Goal: Contribute content: Add original content to the website for others to see

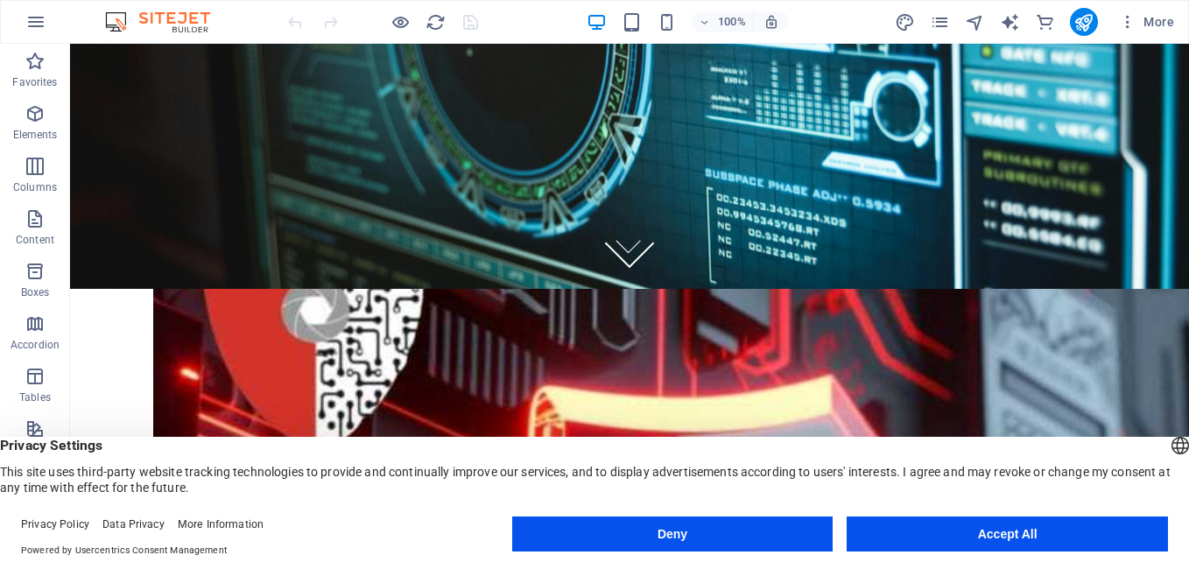
scroll to position [238, 0]
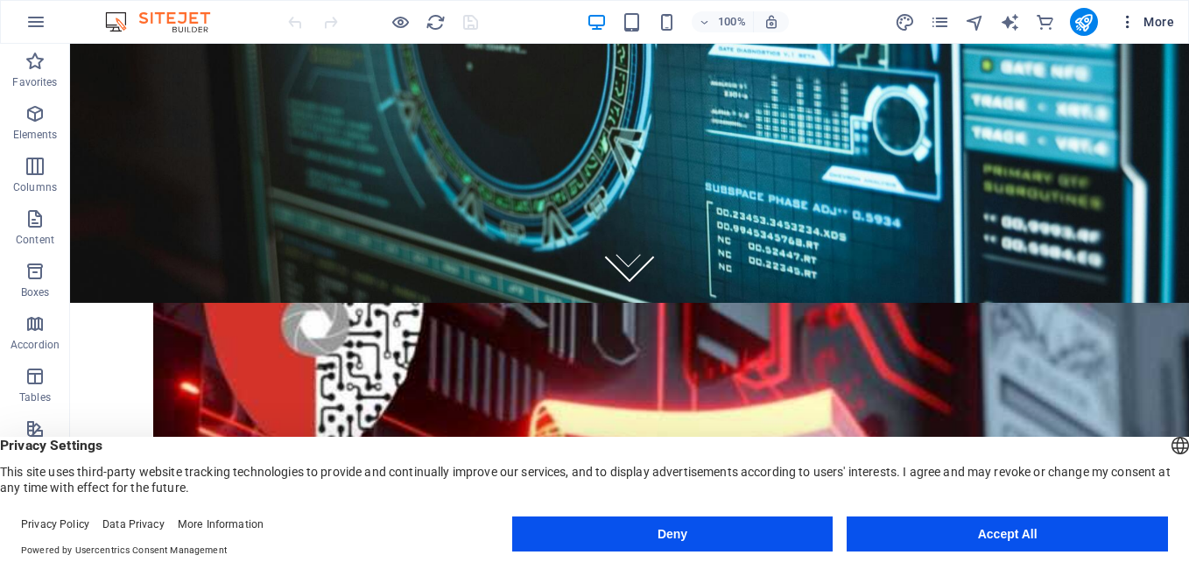
click at [1129, 29] on icon "button" at bounding box center [1128, 22] width 18 height 18
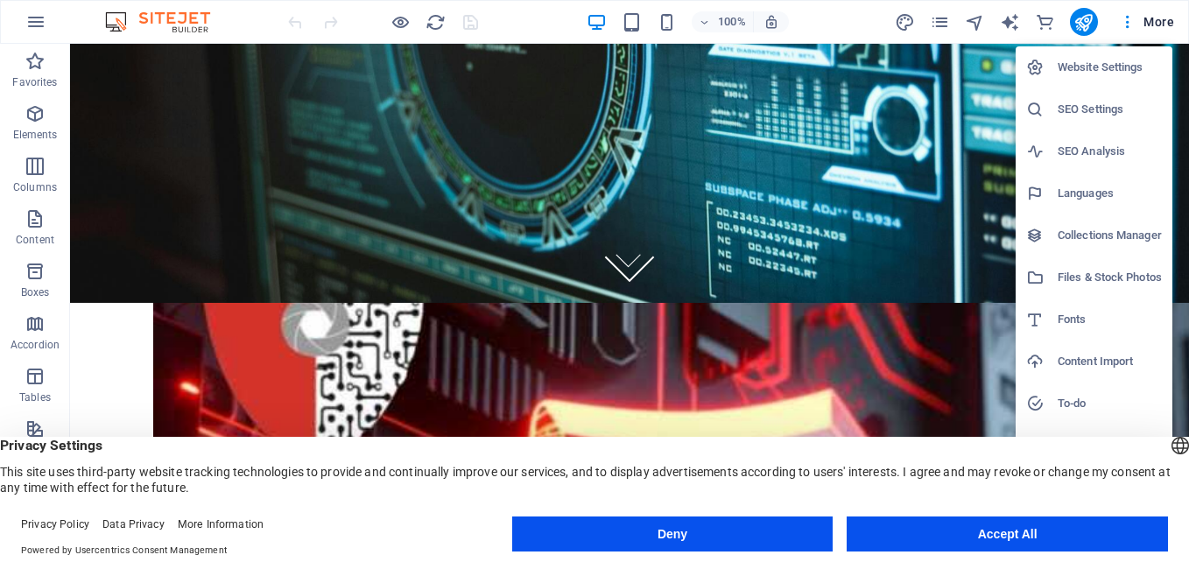
click at [1163, 22] on div at bounding box center [594, 284] width 1189 height 569
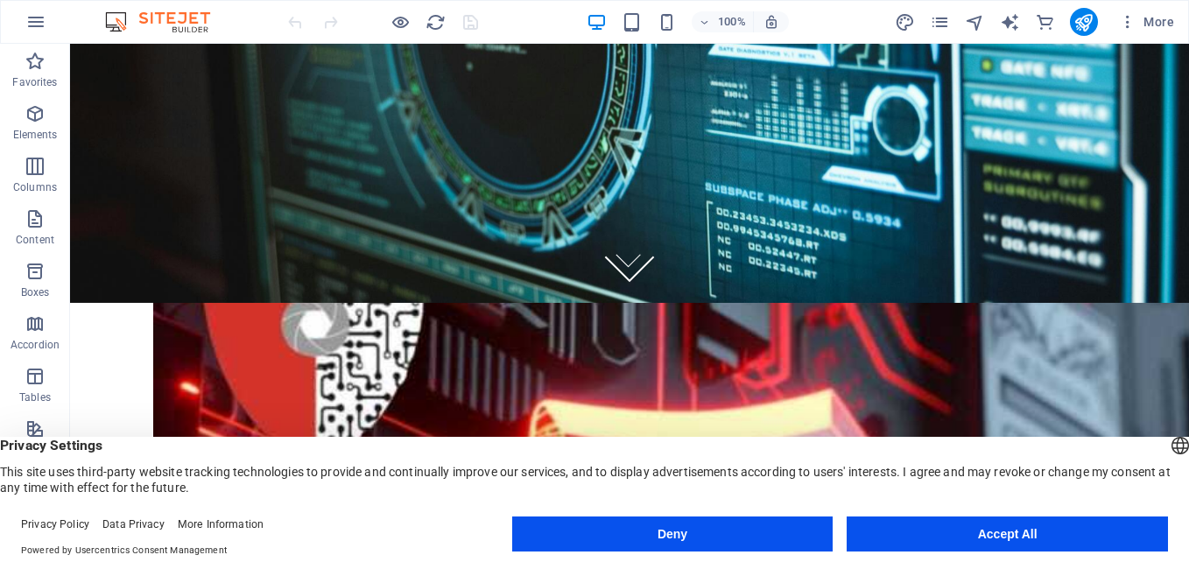
click at [1163, 22] on span "More" at bounding box center [1146, 22] width 55 height 18
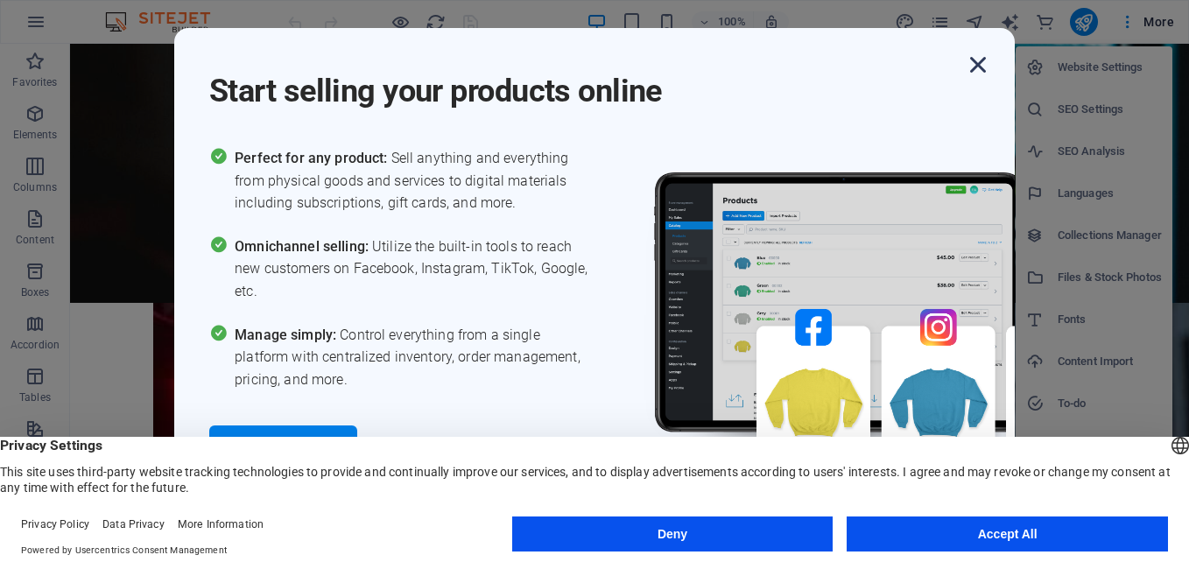
click at [972, 66] on icon "button" at bounding box center [978, 65] width 32 height 32
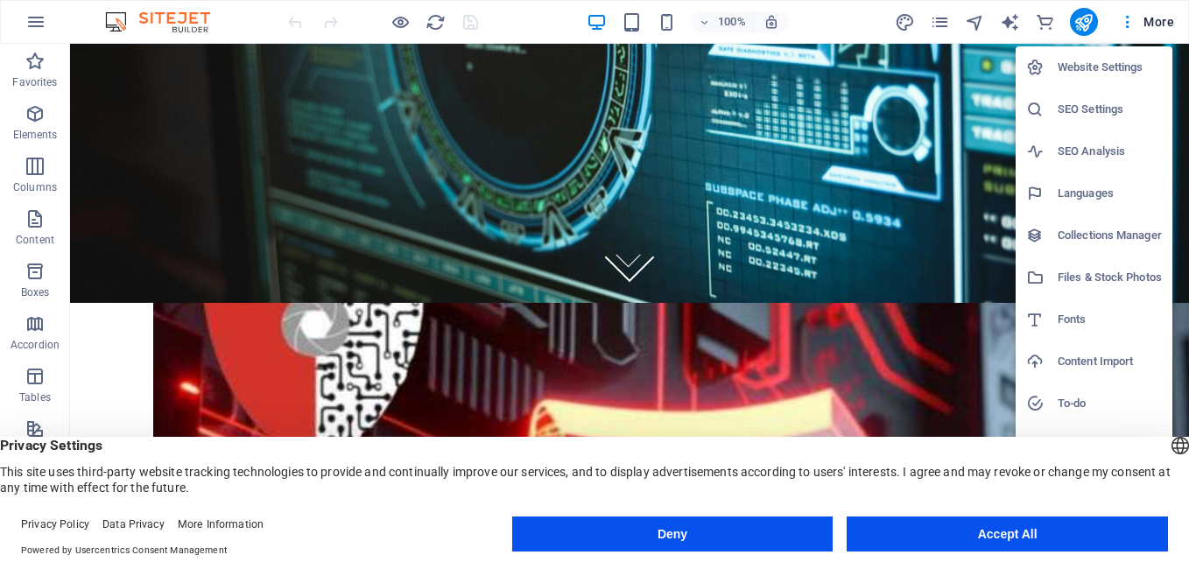
click at [965, 66] on div at bounding box center [594, 284] width 1189 height 569
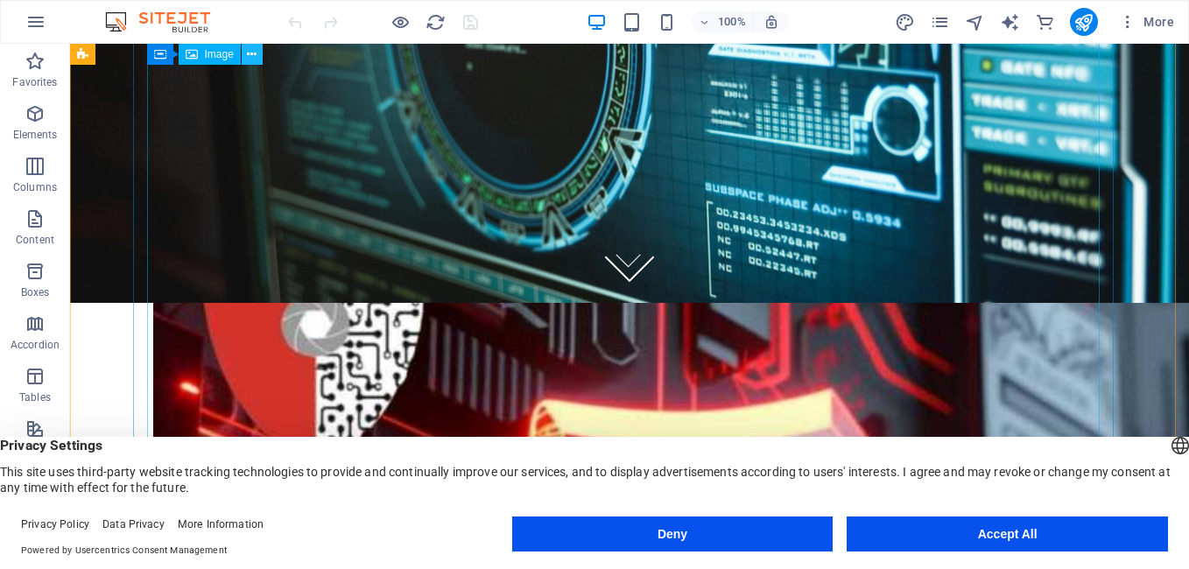
click at [255, 57] on icon at bounding box center [252, 55] width 10 height 18
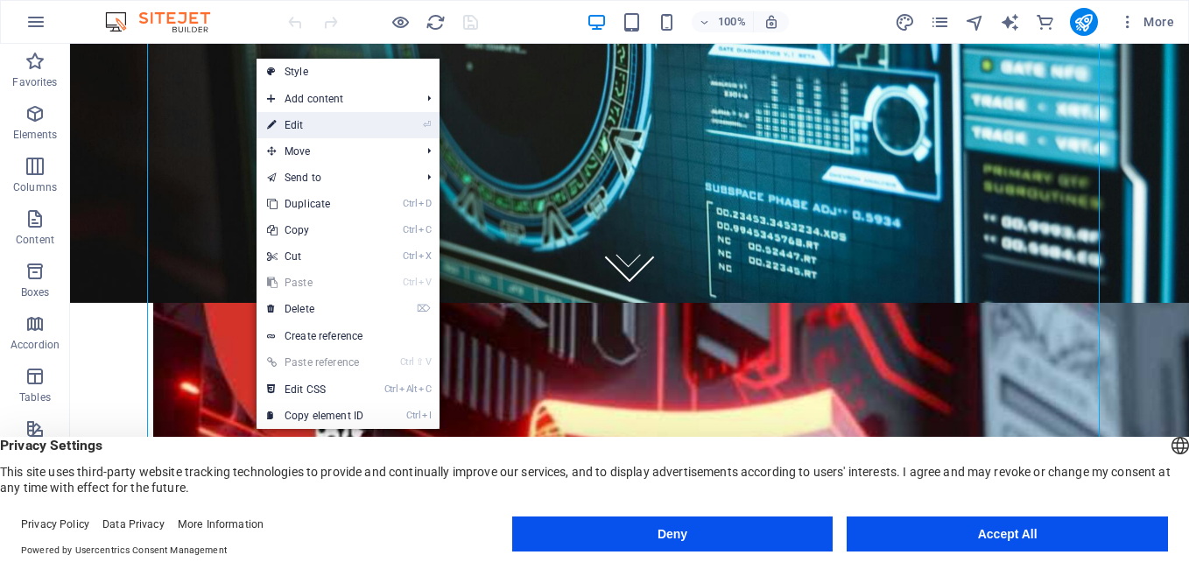
click at [299, 127] on link "⏎ Edit" at bounding box center [314, 125] width 117 height 26
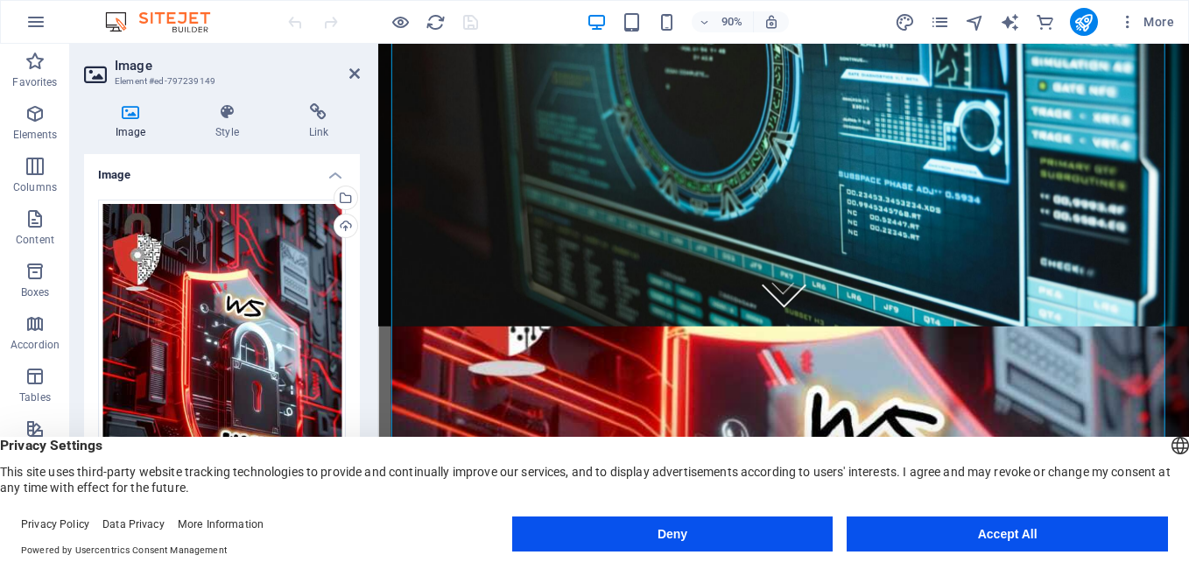
click at [299, 127] on h4 "Link" at bounding box center [318, 121] width 82 height 37
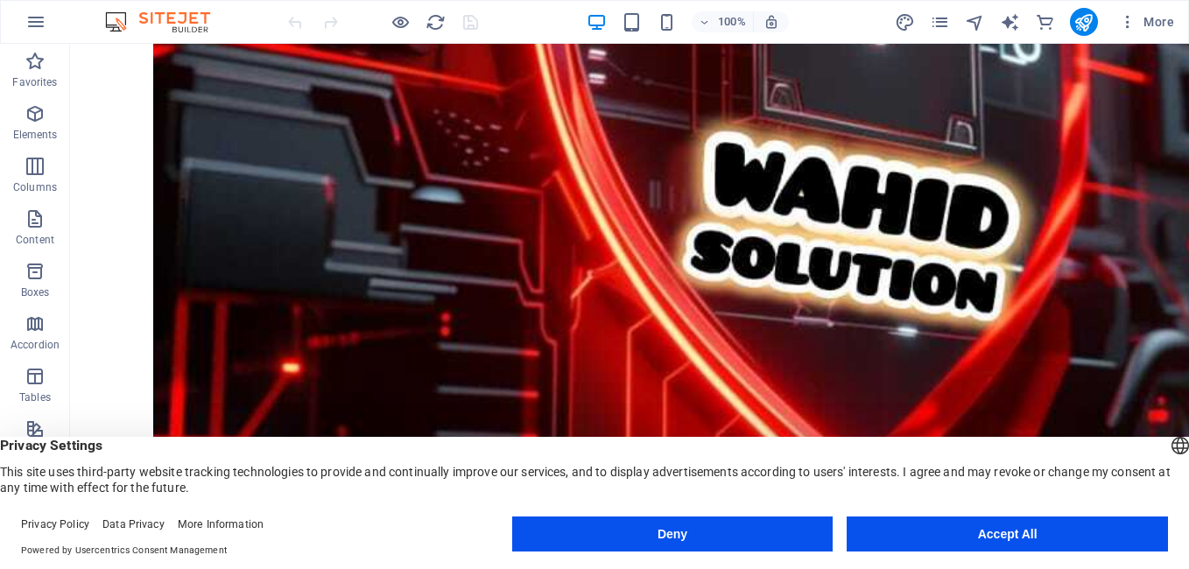
scroll to position [1218, 0]
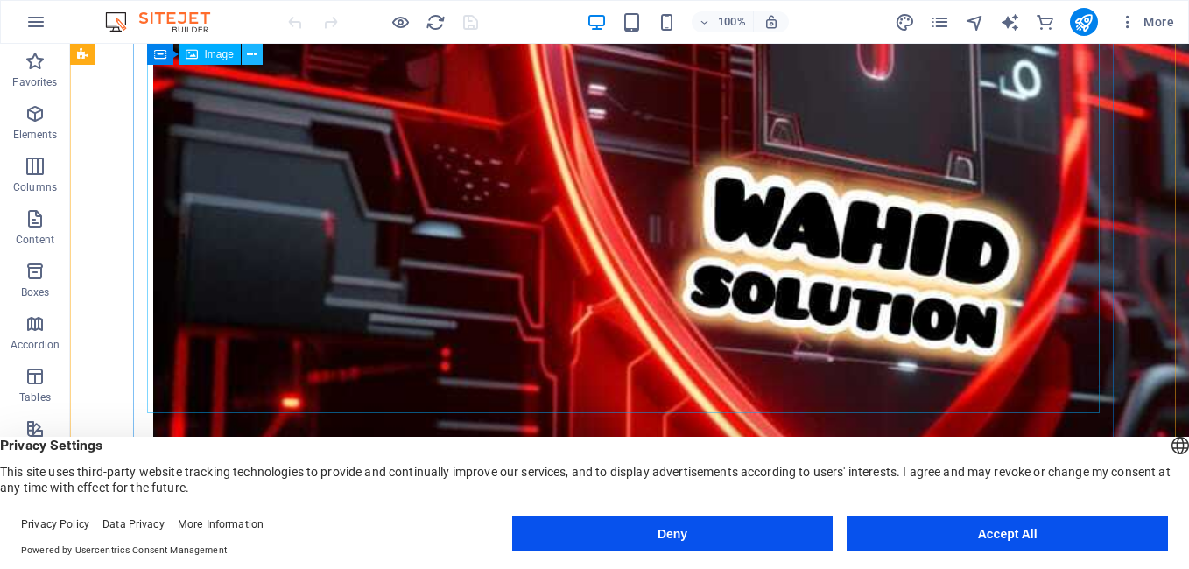
click at [251, 52] on icon at bounding box center [252, 55] width 10 height 18
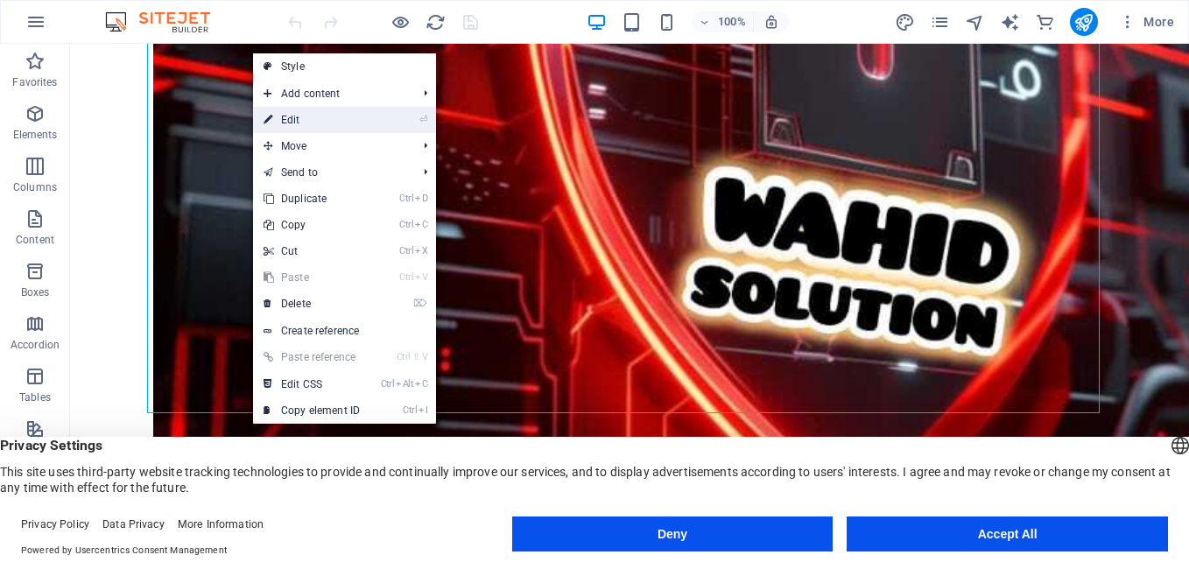
click at [370, 119] on link "⏎ Edit" at bounding box center [311, 120] width 117 height 26
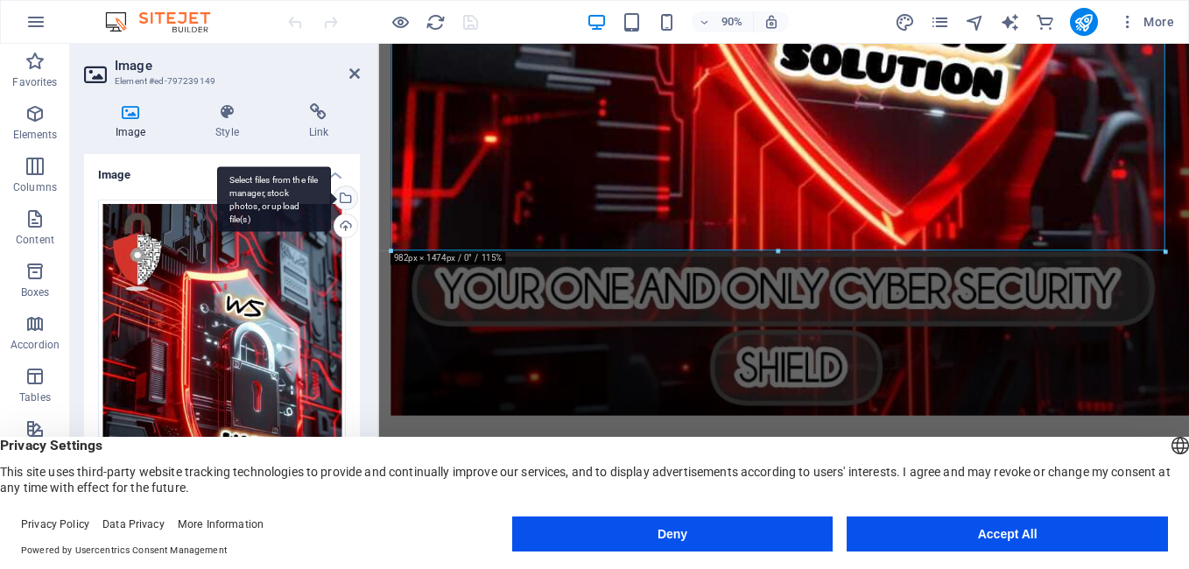
click at [344, 202] on div "Select files from the file manager, stock photos, or upload file(s)" at bounding box center [344, 199] width 26 height 26
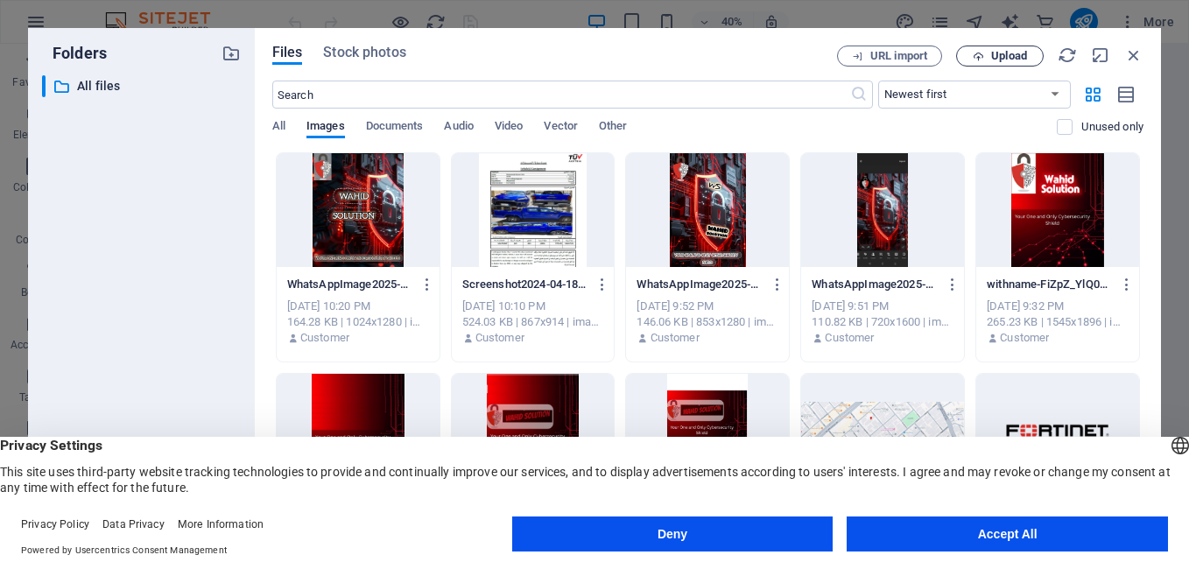
click at [1011, 57] on span "Upload" at bounding box center [1009, 56] width 36 height 11
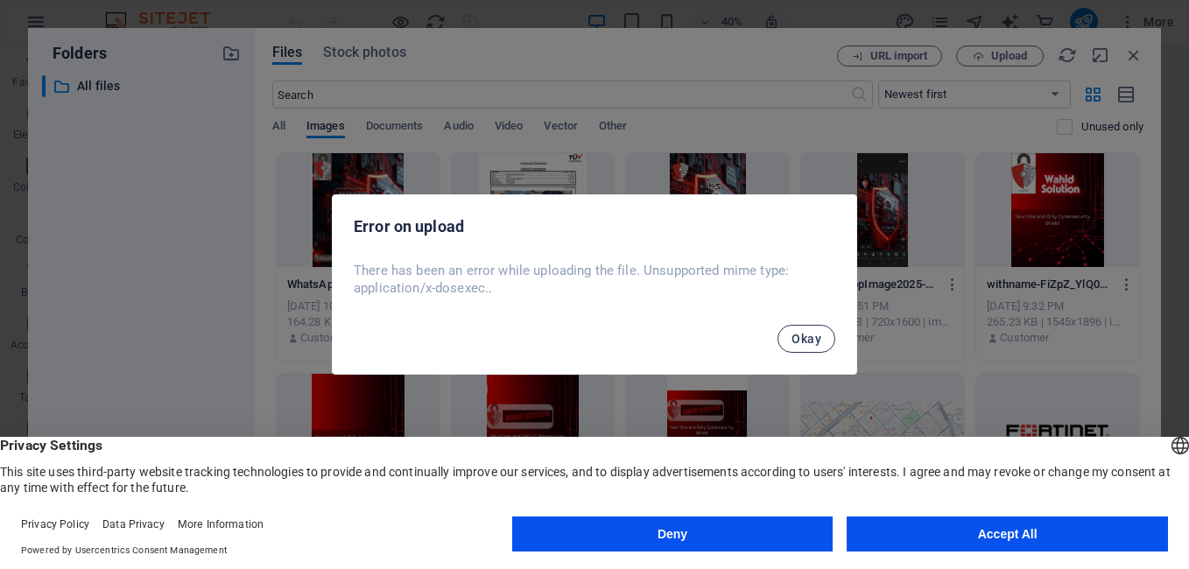
click at [800, 341] on span "Okay" at bounding box center [806, 339] width 30 height 14
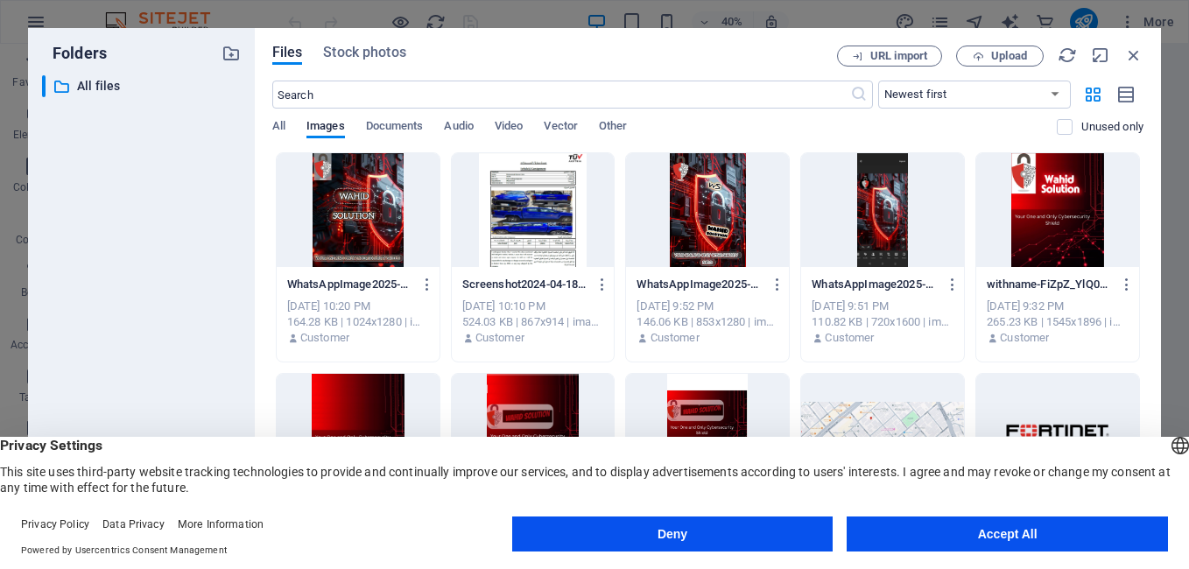
click at [1028, 182] on div at bounding box center [1057, 210] width 163 height 114
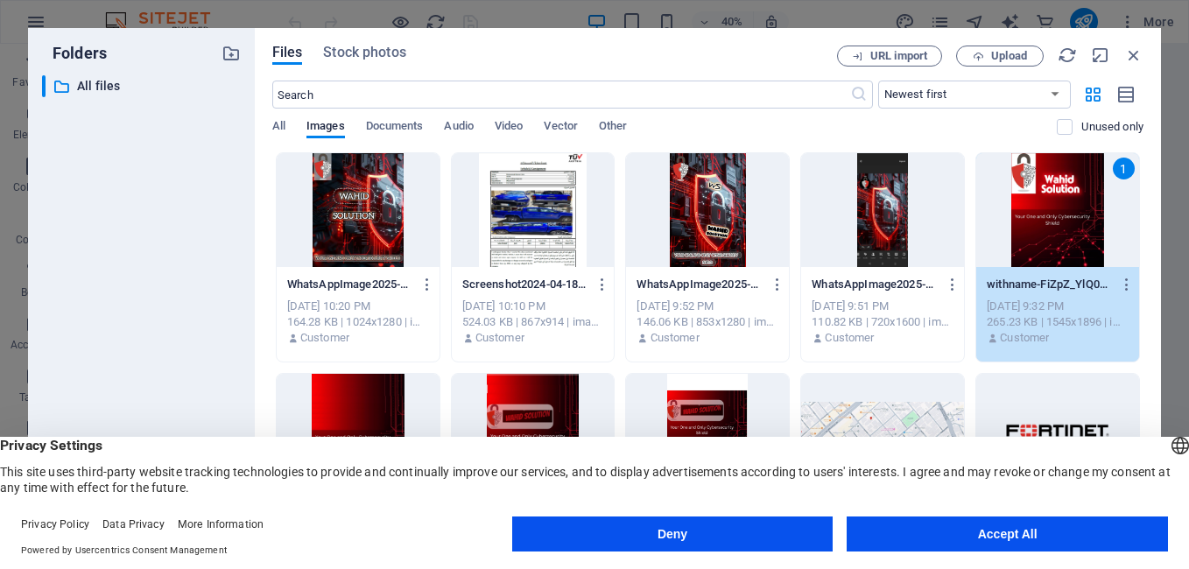
click at [1028, 182] on div "1" at bounding box center [1057, 210] width 163 height 114
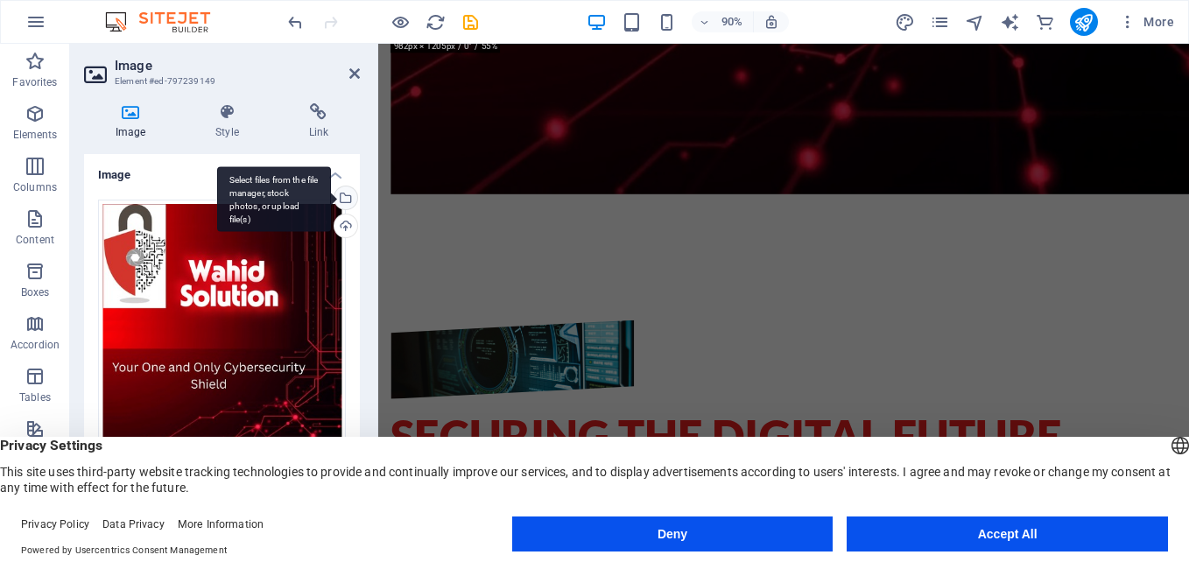
click at [331, 205] on div "Select files from the file manager, stock photos, or upload file(s)" at bounding box center [274, 199] width 114 height 66
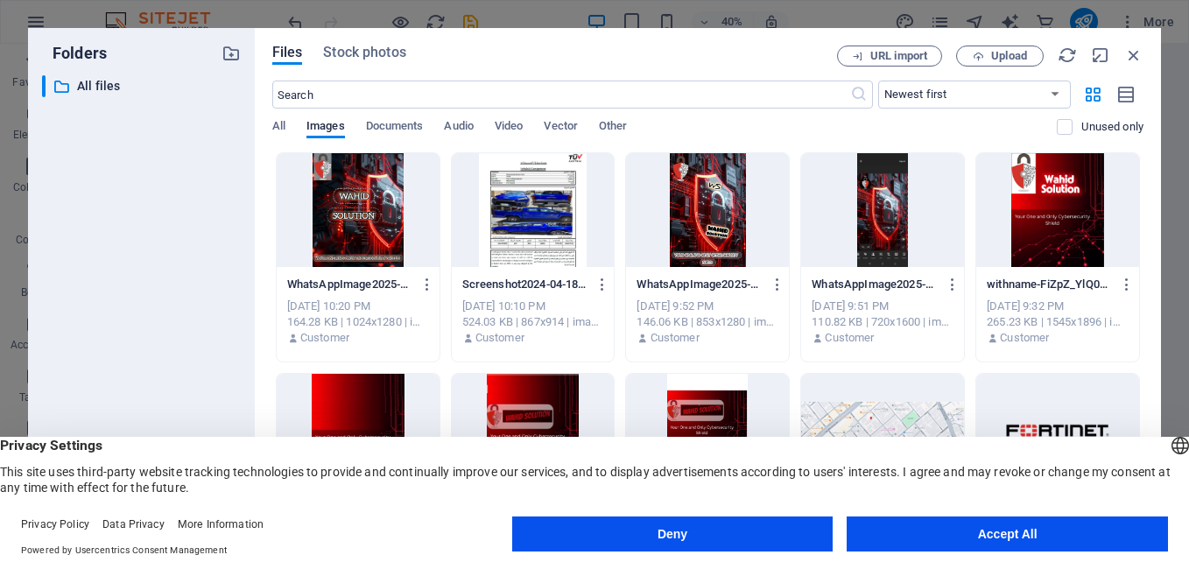
click at [874, 190] on div at bounding box center [882, 210] width 163 height 114
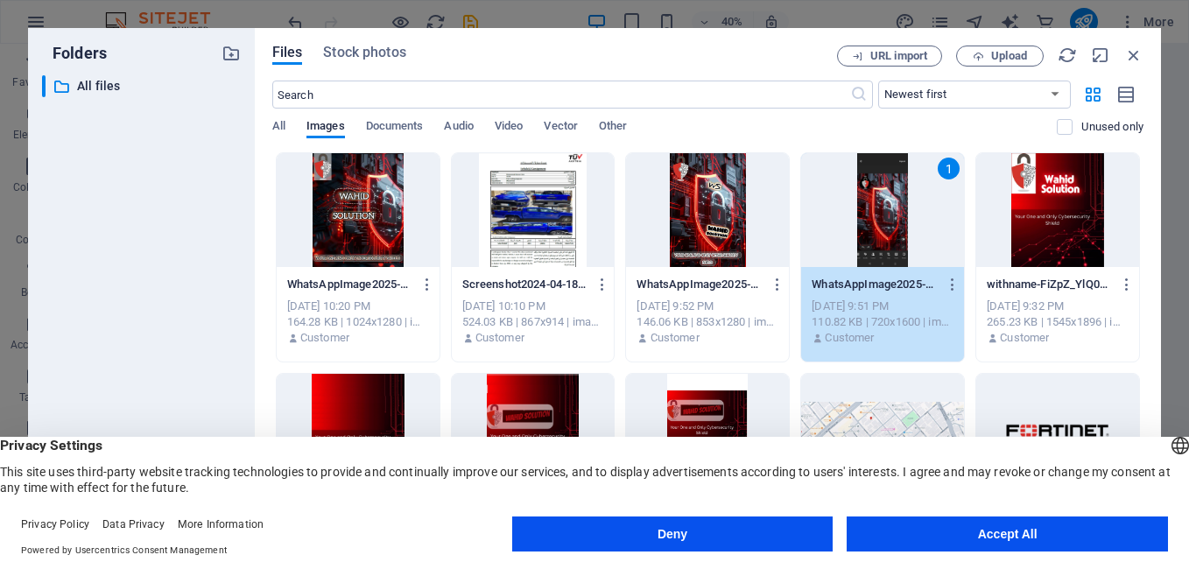
click at [874, 190] on div "1" at bounding box center [882, 210] width 163 height 114
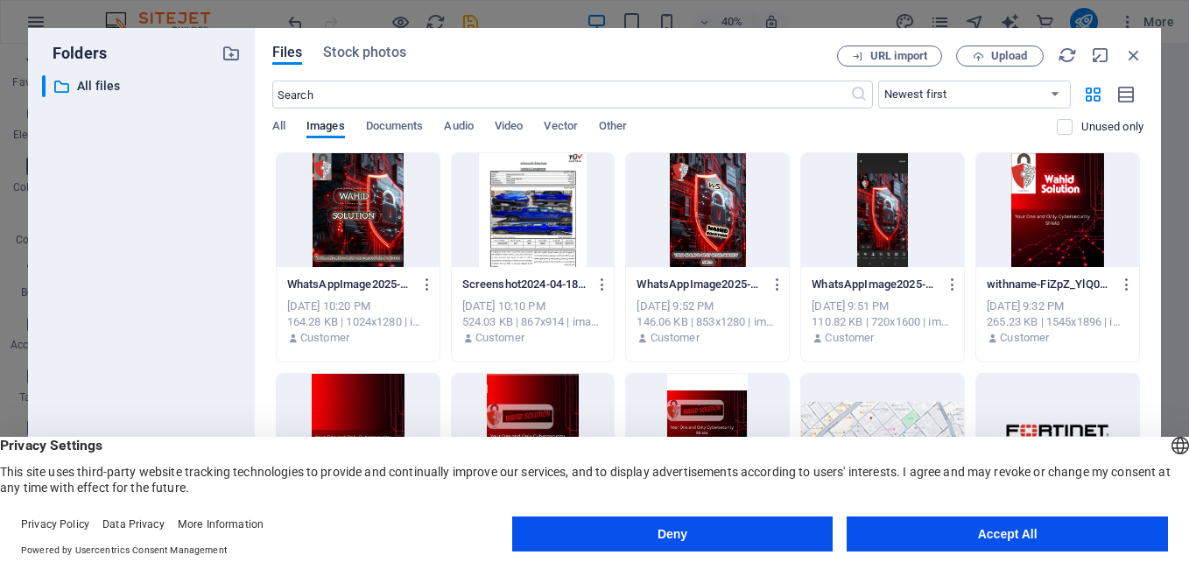
click at [874, 190] on div at bounding box center [882, 210] width 163 height 114
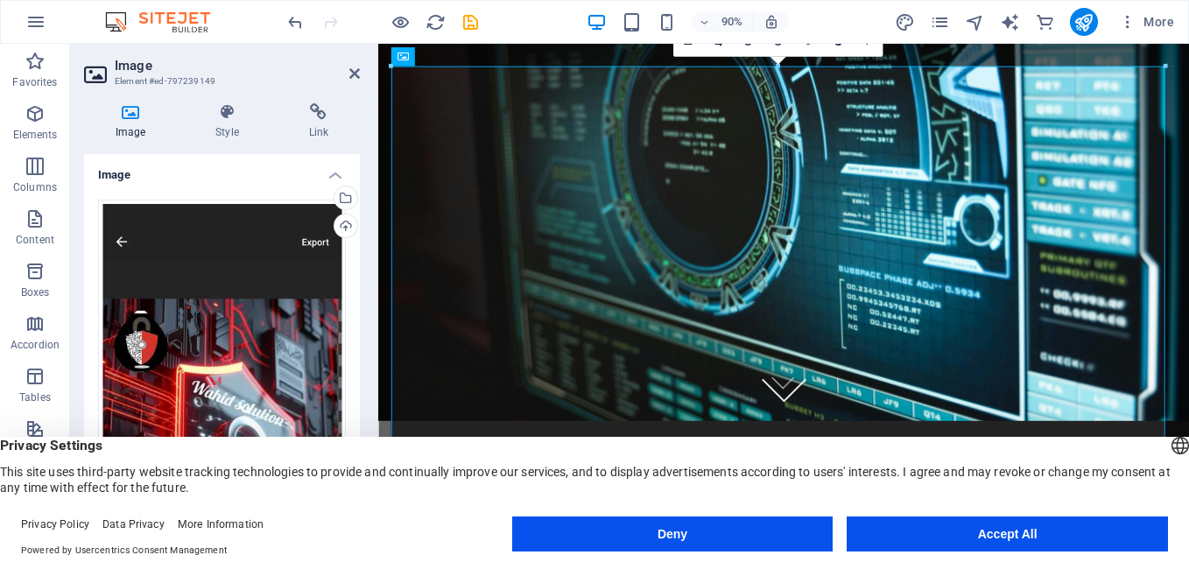
scroll to position [616, 0]
